Goal: Find specific page/section: Find specific page/section

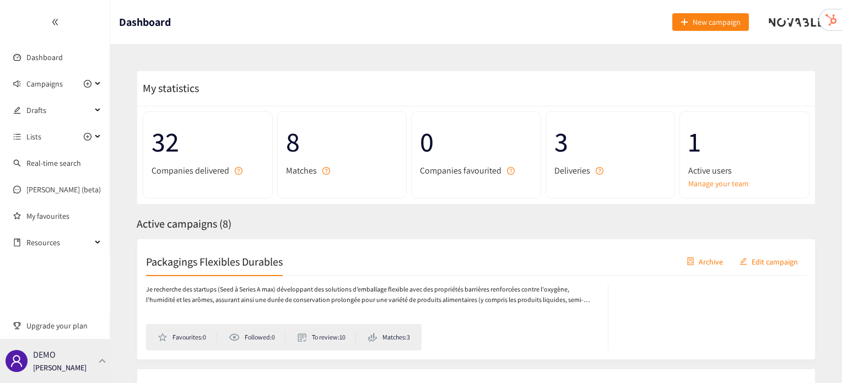
click at [90, 354] on div "DEMO [PERSON_NAME]" at bounding box center [55, 361] width 110 height 44
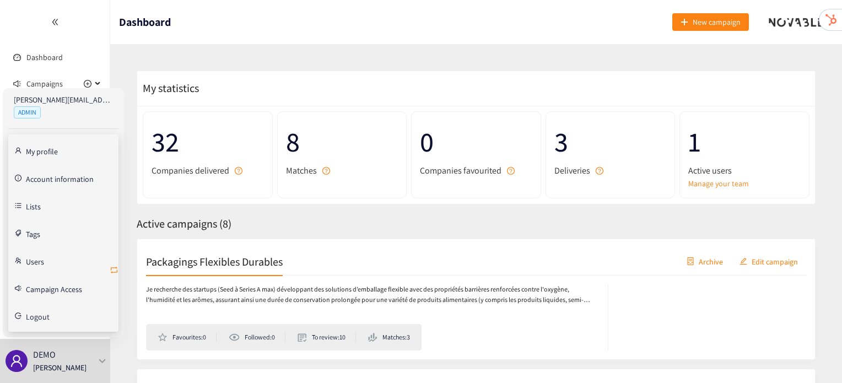
click at [114, 270] on icon "retweet" at bounding box center [114, 270] width 9 height 9
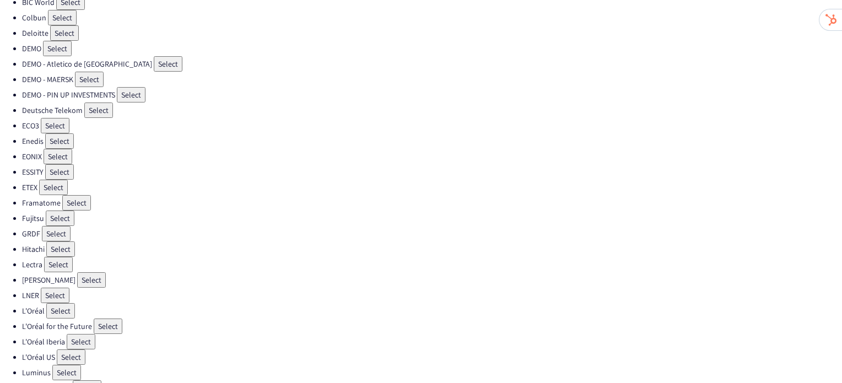
scroll to position [118, 0]
click at [73, 364] on button "Select" at bounding box center [66, 371] width 29 height 15
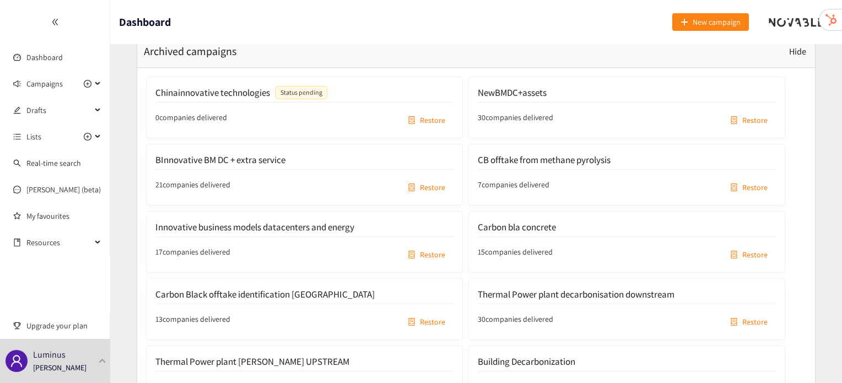
scroll to position [997, 0]
